Goal: Information Seeking & Learning: Learn about a topic

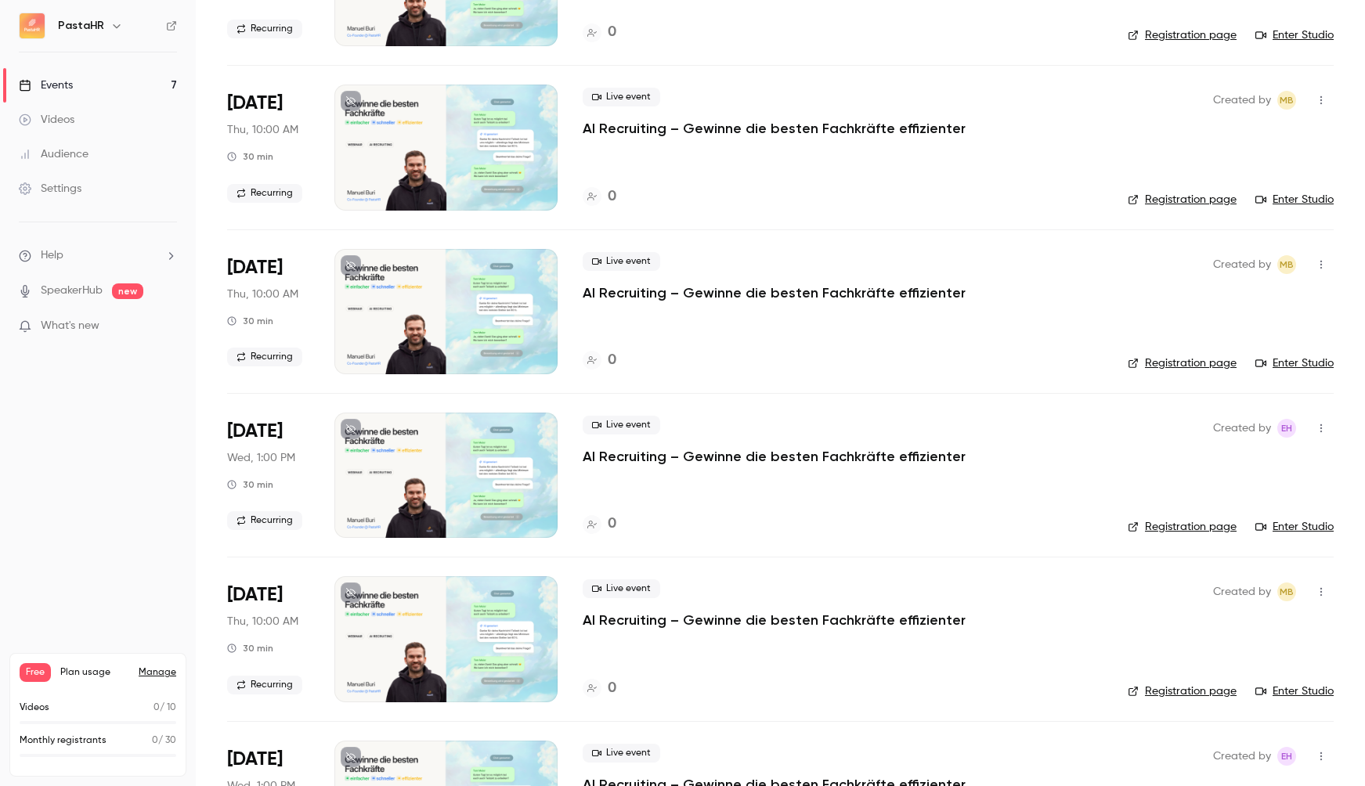
scroll to position [486, 0]
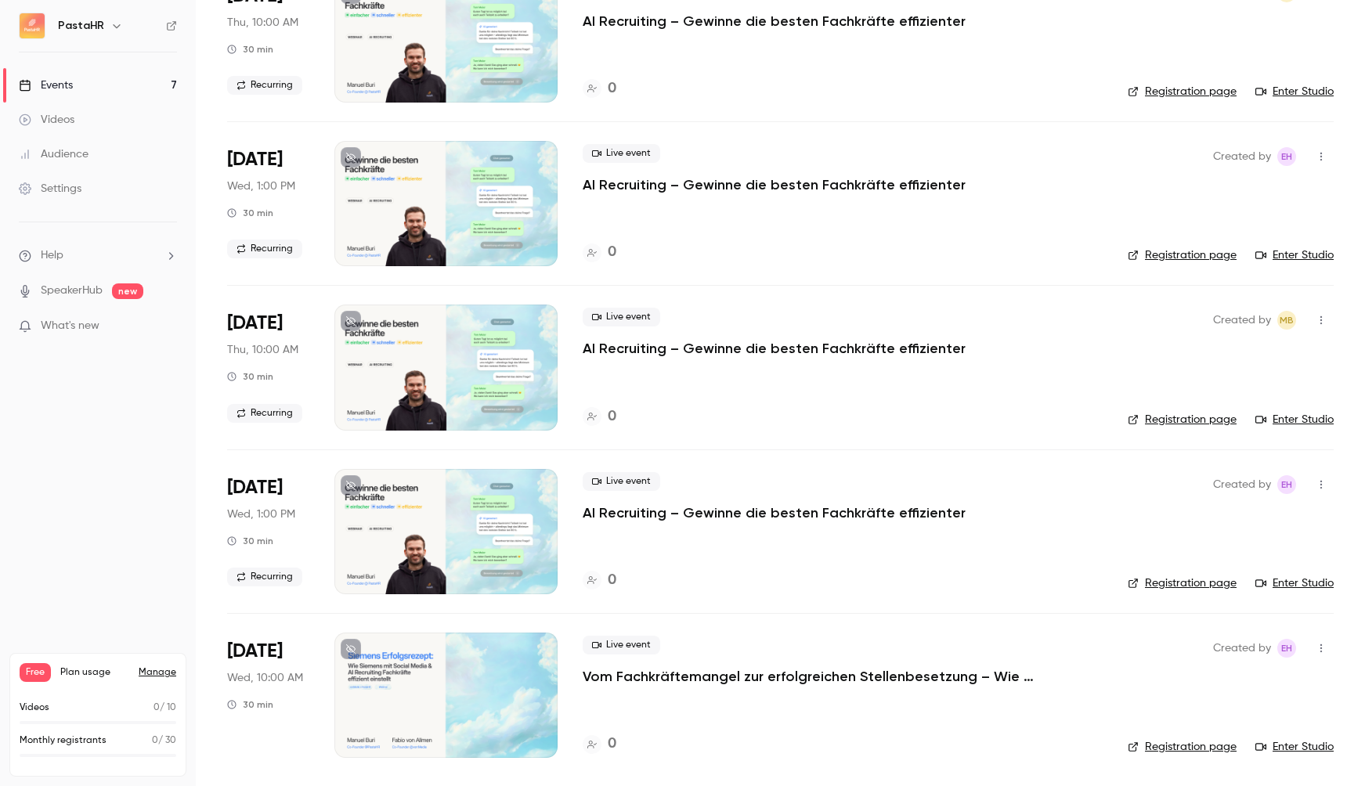
click at [708, 673] on p "Vom Fachkräftemangel zur erfolgreichen Stellenbesetzung – Wie Siemens mit Socia…" at bounding box center [818, 676] width 470 height 19
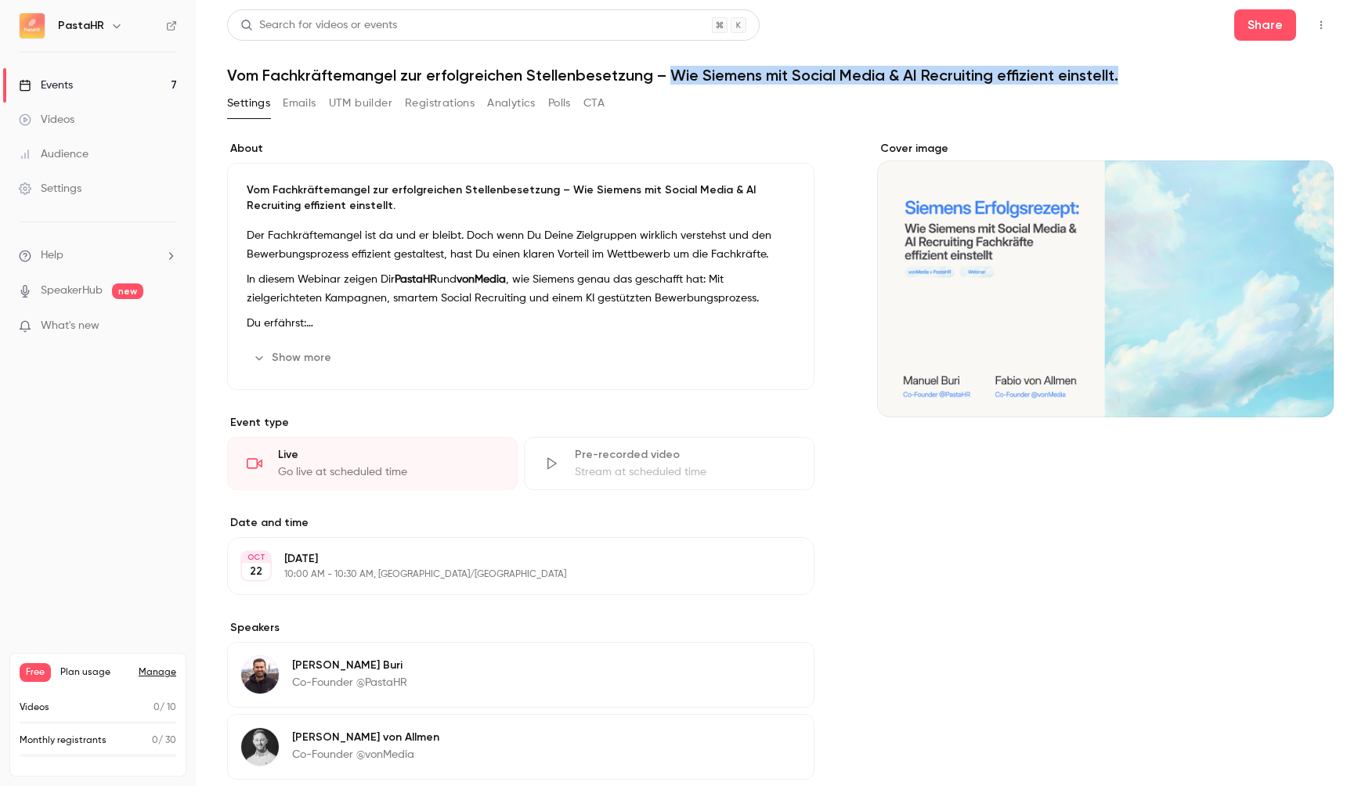
drag, startPoint x: 666, startPoint y: 80, endPoint x: 1164, endPoint y: 79, distance: 497.3
click at [1164, 79] on h1 "Vom Fachkräftemangel zur erfolgreichen Stellenbesetzung – Wie Siemens mit Socia…" at bounding box center [780, 75] width 1107 height 19
copy h1 "Wie Siemens mit Social Media & AI Recruiting effizient einstellt."
